Goal: Transaction & Acquisition: Purchase product/service

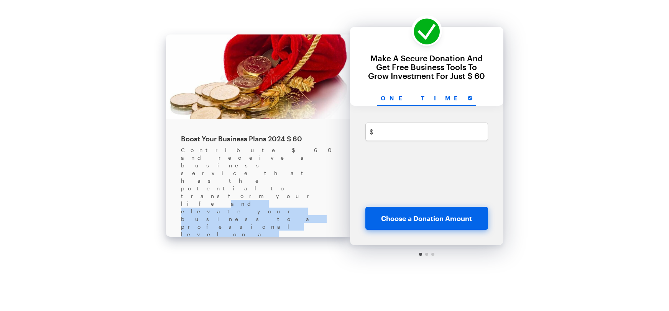
drag, startPoint x: 259, startPoint y: 161, endPoint x: 285, endPoint y: 163, distance: 26.1
click at [285, 163] on div "Contribute $ 60 and receive a business service that has the potential to transf…" at bounding box center [257, 253] width 153 height 215
drag, startPoint x: 366, startPoint y: 56, endPoint x: 489, endPoint y: 73, distance: 123.8
click at [489, 73] on div "Make A Secure Donation And Get Free Business Tools To Grow Investment For Just …" at bounding box center [427, 67] width 138 height 26
copy div "Make A Secure Donation And Get Free Business Tools To Grow Investment For Just …"
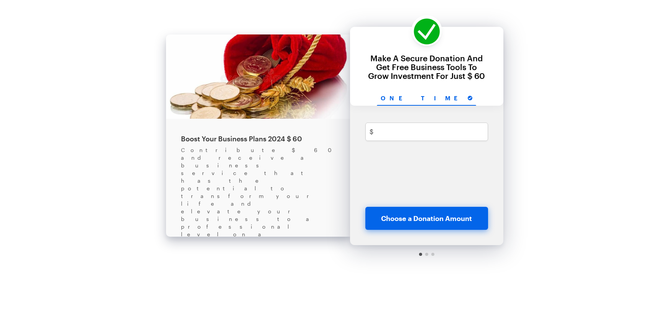
drag, startPoint x: 423, startPoint y: 254, endPoint x: 361, endPoint y: 254, distance: 62.1
click at [361, 254] on div at bounding box center [426, 254] width 153 height 18
click at [428, 260] on div at bounding box center [426, 254] width 153 height 18
click at [427, 255] on div at bounding box center [426, 254] width 153 height 18
click at [427, 255] on div at bounding box center [426, 254] width 3 height 3
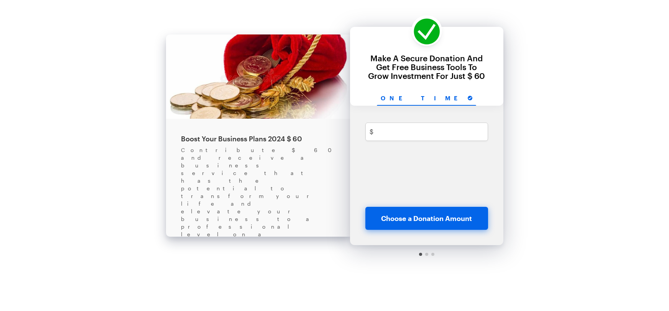
click at [431, 257] on div at bounding box center [426, 254] width 153 height 18
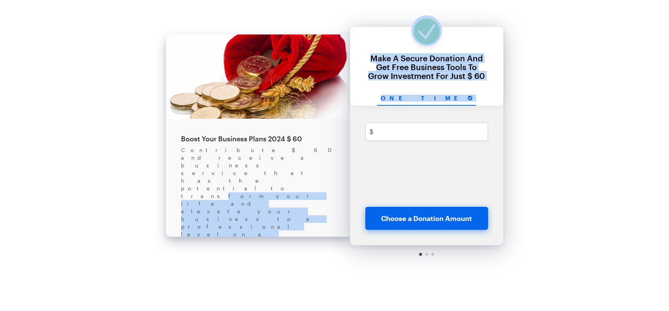
drag, startPoint x: 438, startPoint y: 155, endPoint x: 194, endPoint y: 160, distance: 243.4
click at [194, 160] on div "Back Boost Your Business Plans 2024 $ 60 Contribute $ 60 and receive a business…" at bounding box center [334, 132] width 337 height 264
click at [421, 162] on div "Minimum amount is $1.00 $ USD" at bounding box center [426, 164] width 153 height 86
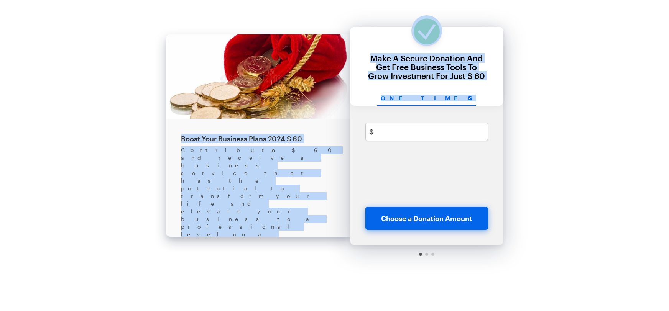
drag, startPoint x: 308, startPoint y: 149, endPoint x: 565, endPoint y: 190, distance: 259.6
click at [565, 190] on div "Back About this Fundraiser Back Boost Your Business Plans 2024 $ 60 Contribute …" at bounding box center [334, 139] width 669 height 279
